Goal: Find specific page/section: Find specific page/section

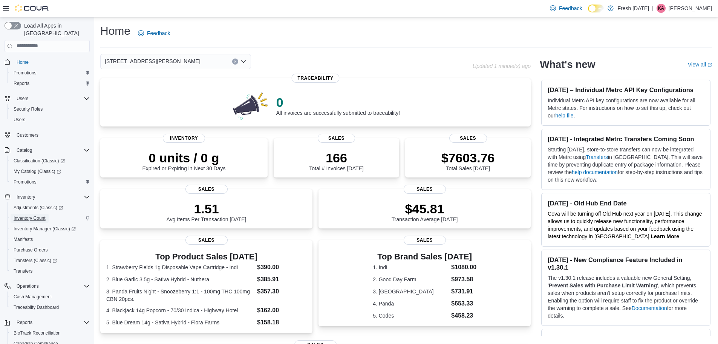
click at [27, 215] on span "Inventory Count" at bounding box center [30, 218] width 32 height 6
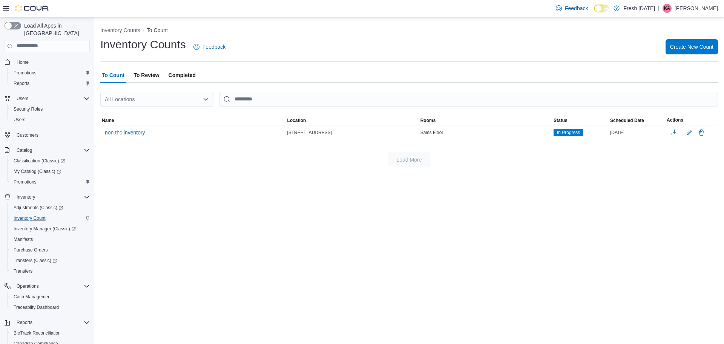
click at [151, 73] on span "To Review" at bounding box center [146, 75] width 26 height 15
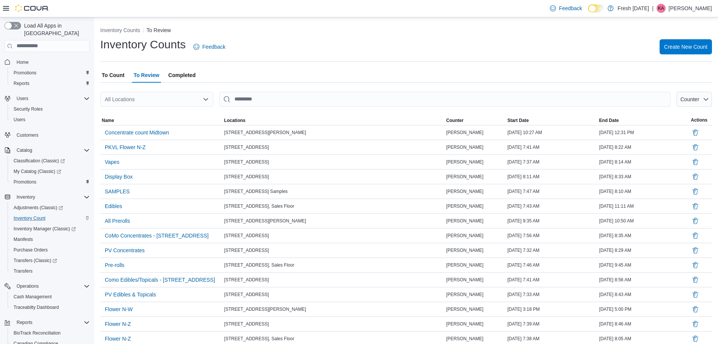
click at [189, 78] on span "Completed" at bounding box center [182, 75] width 27 height 15
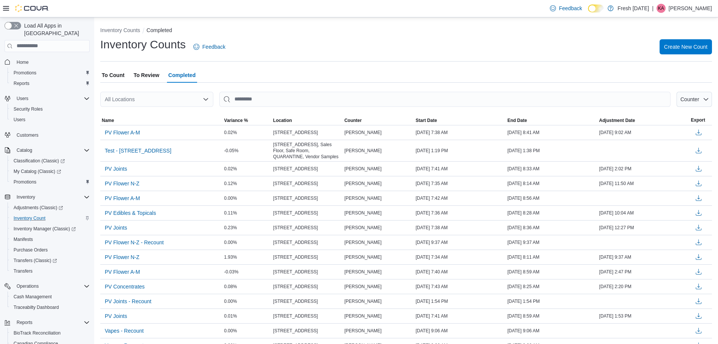
click at [120, 76] on span "To Count" at bounding box center [113, 75] width 23 height 15
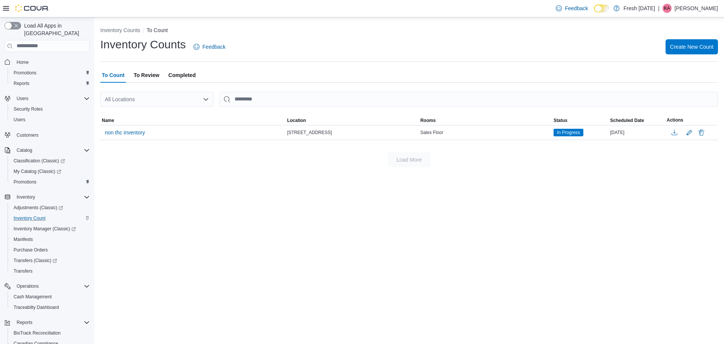
click at [152, 74] on span "To Review" at bounding box center [146, 75] width 26 height 15
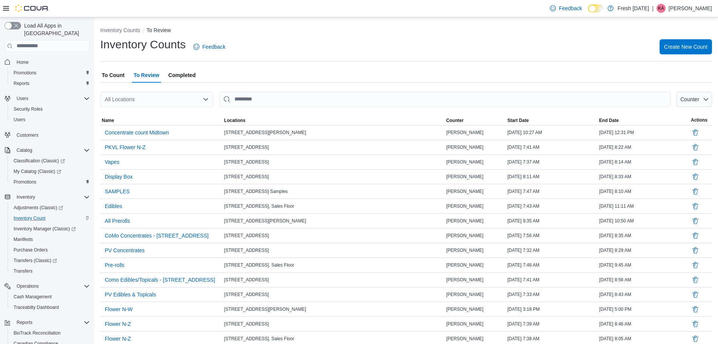
click at [114, 76] on span "To Count" at bounding box center [113, 75] width 23 height 15
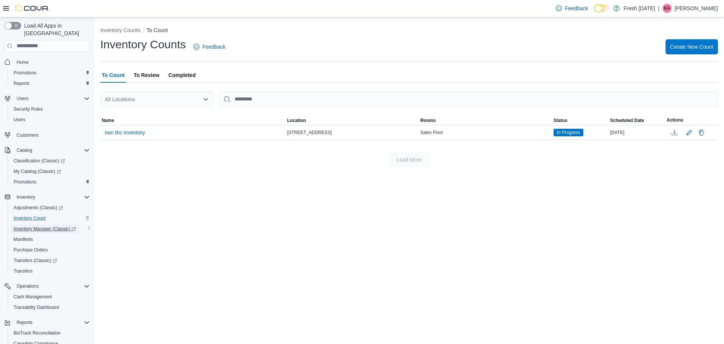
click at [55, 226] on span "Inventory Manager (Classic)" at bounding box center [45, 229] width 62 height 6
